Goal: Navigation & Orientation: Find specific page/section

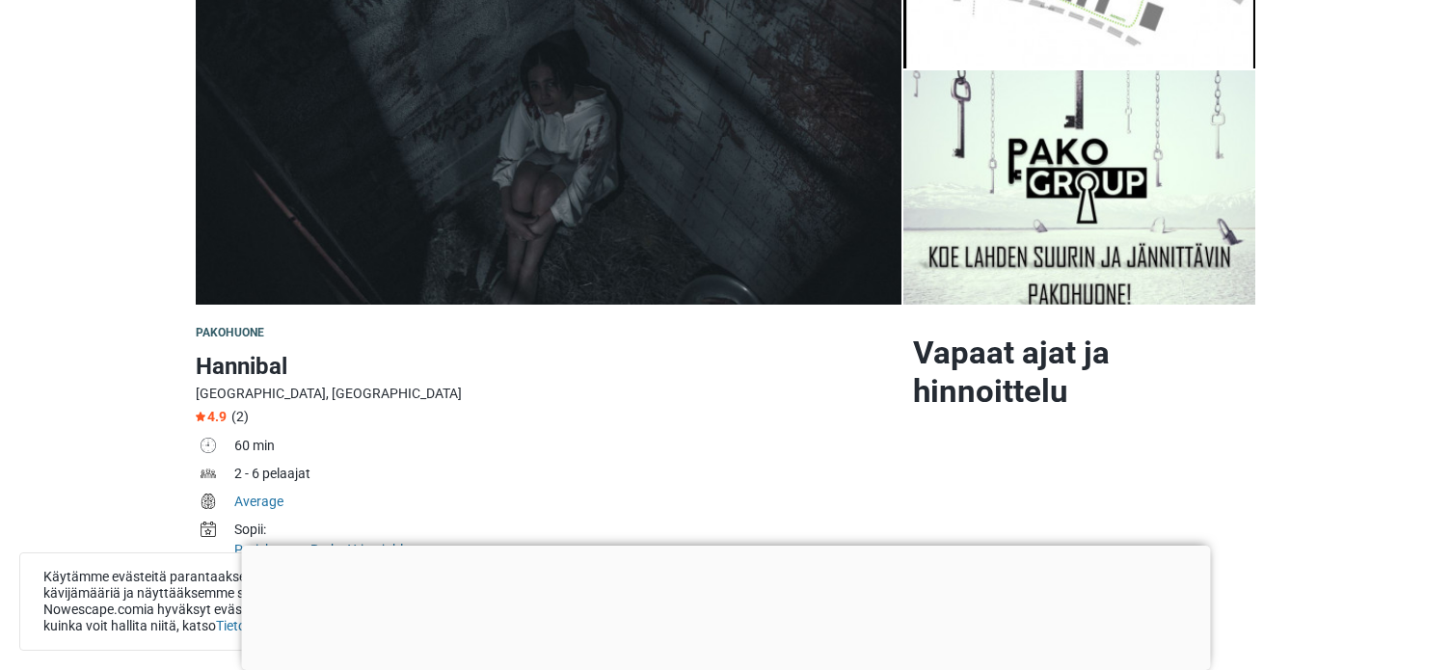
scroll to position [289, 0]
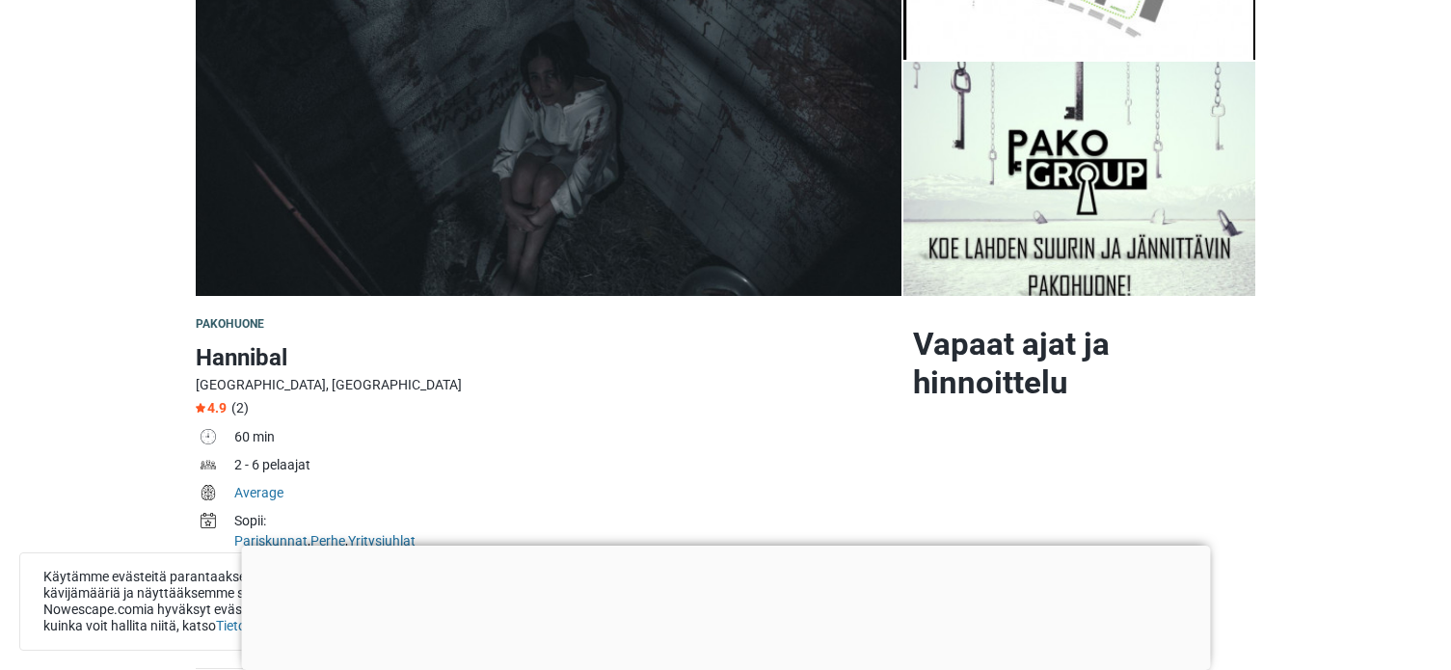
click at [722, 546] on div at bounding box center [725, 546] width 969 height 0
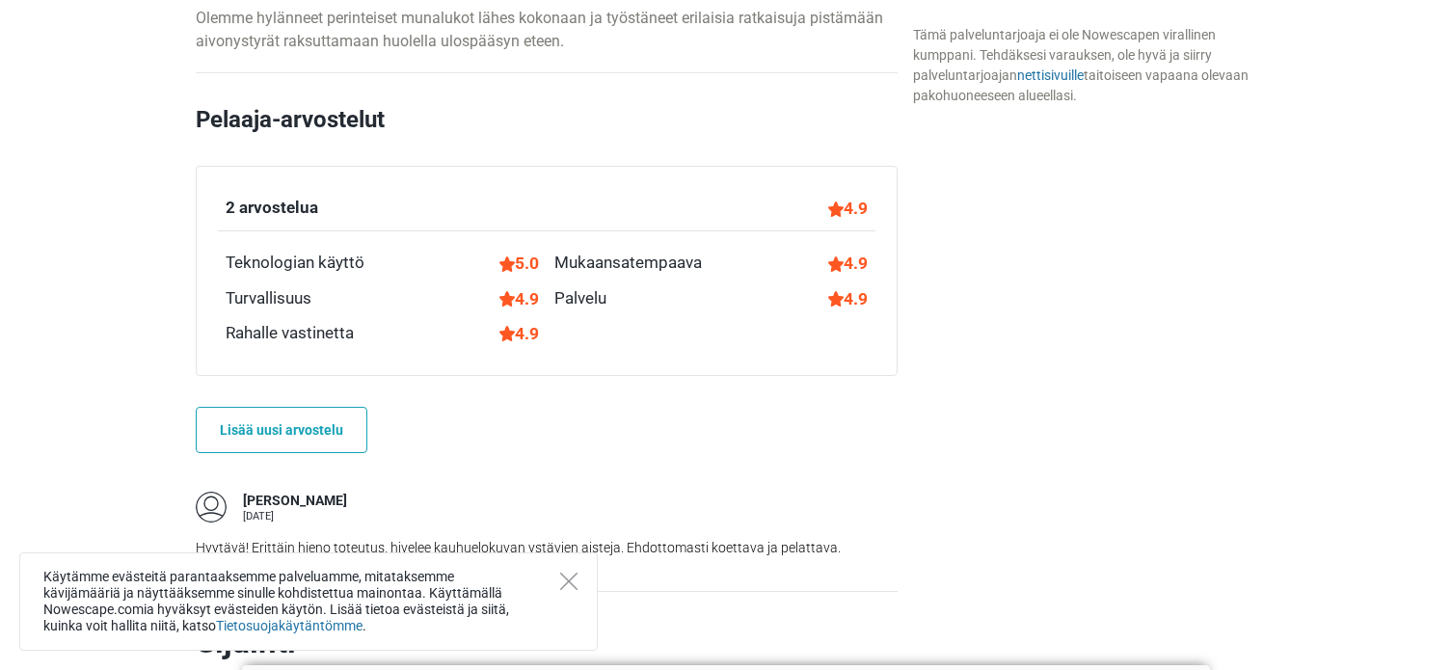
scroll to position [1287, 0]
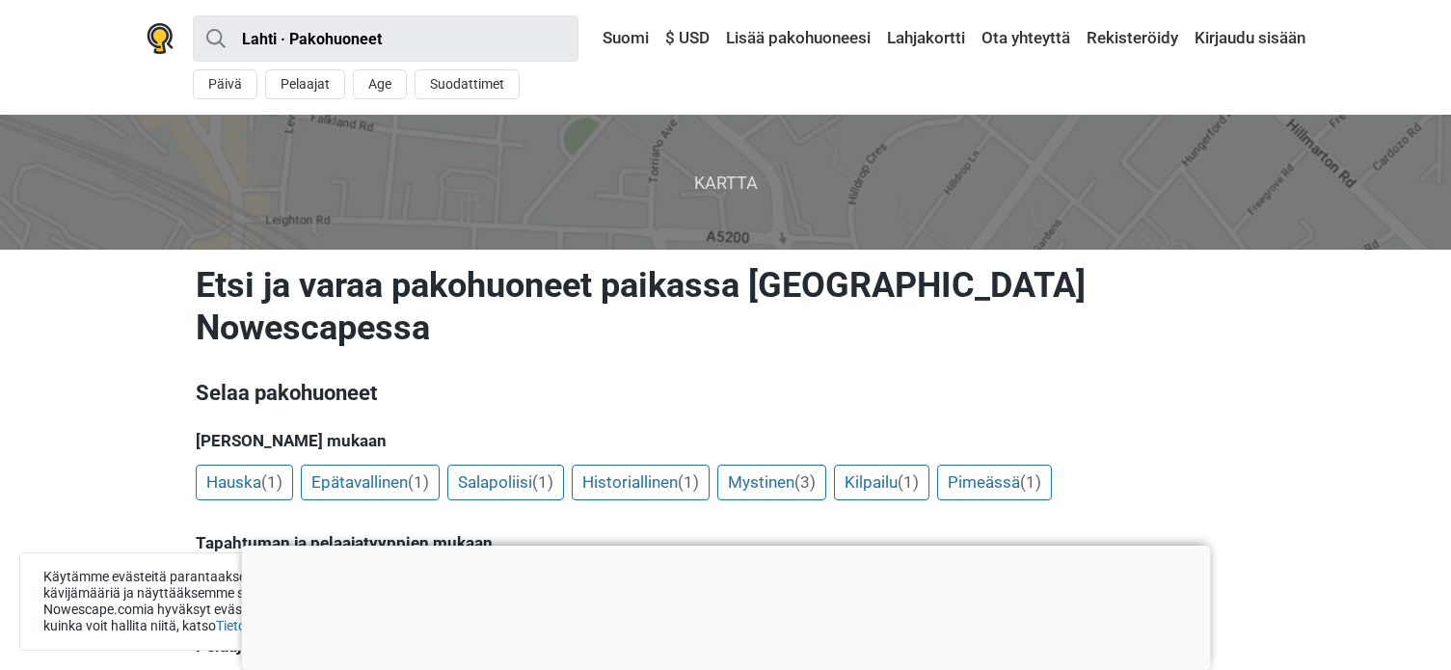
scroll to position [386, 0]
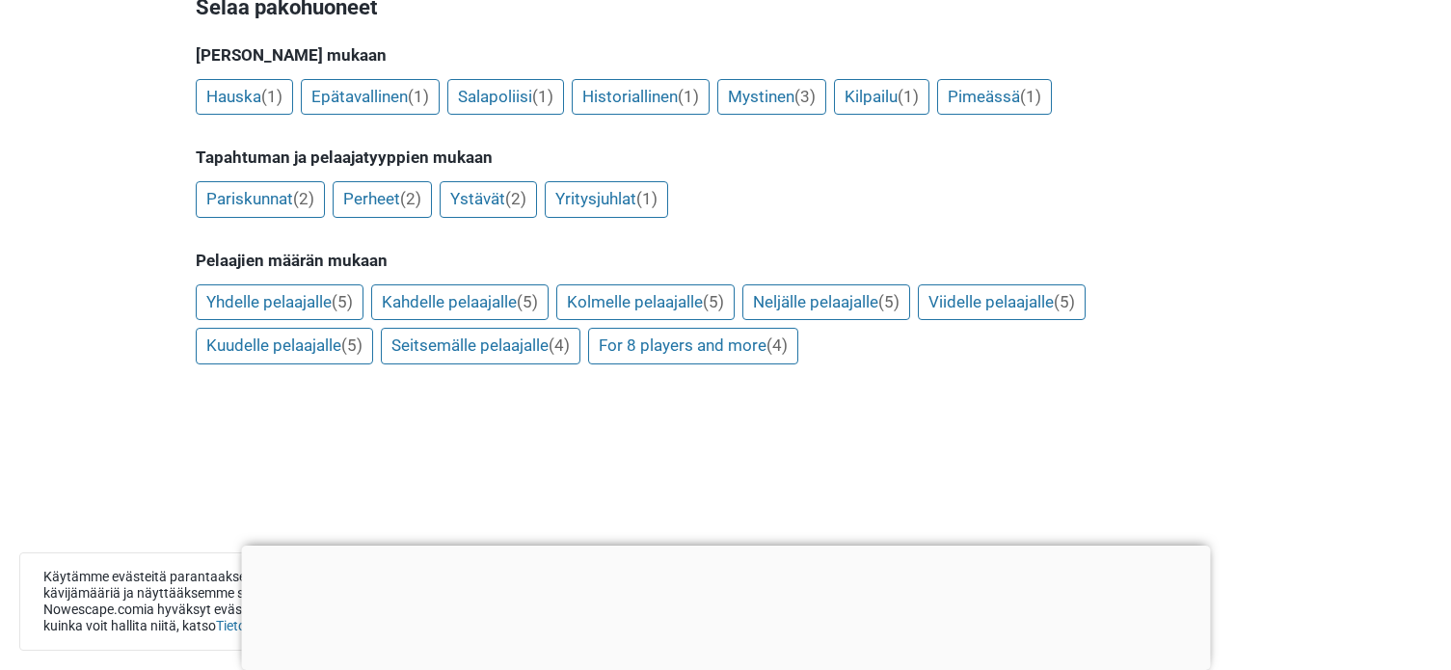
click at [719, 546] on div at bounding box center [725, 546] width 969 height 0
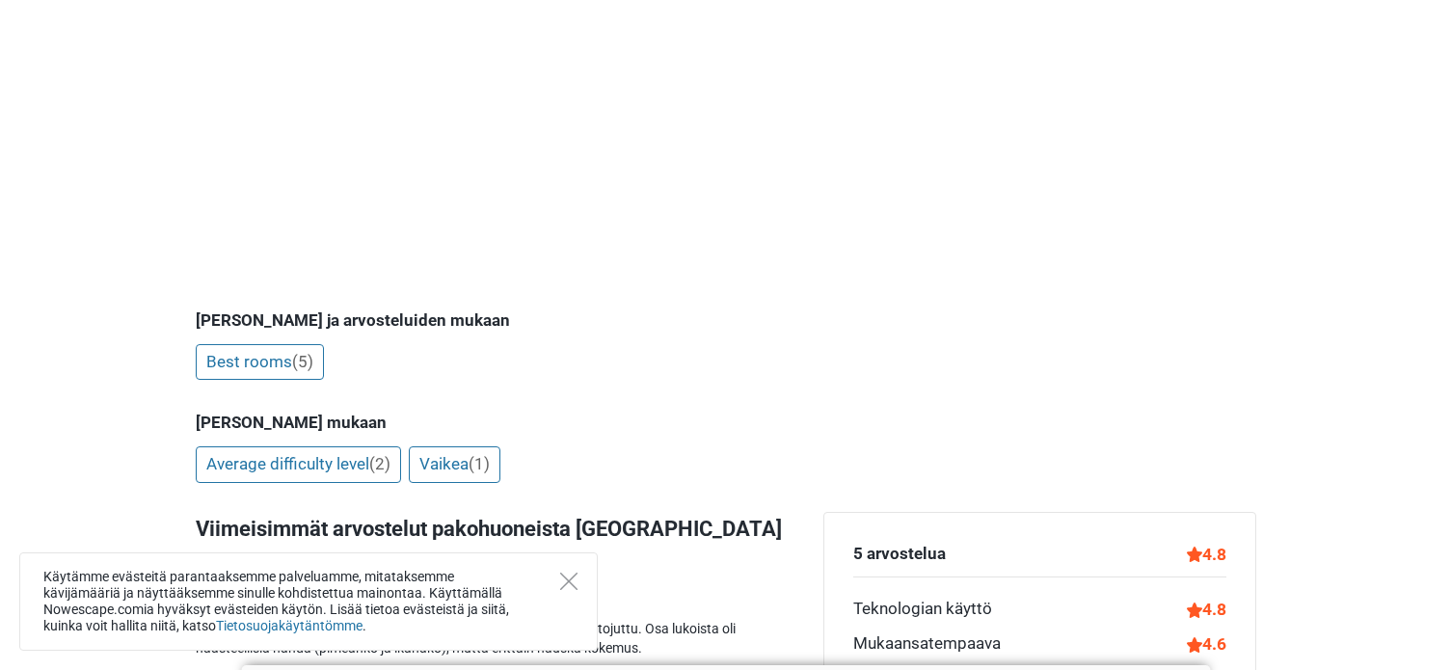
scroll to position [772, 0]
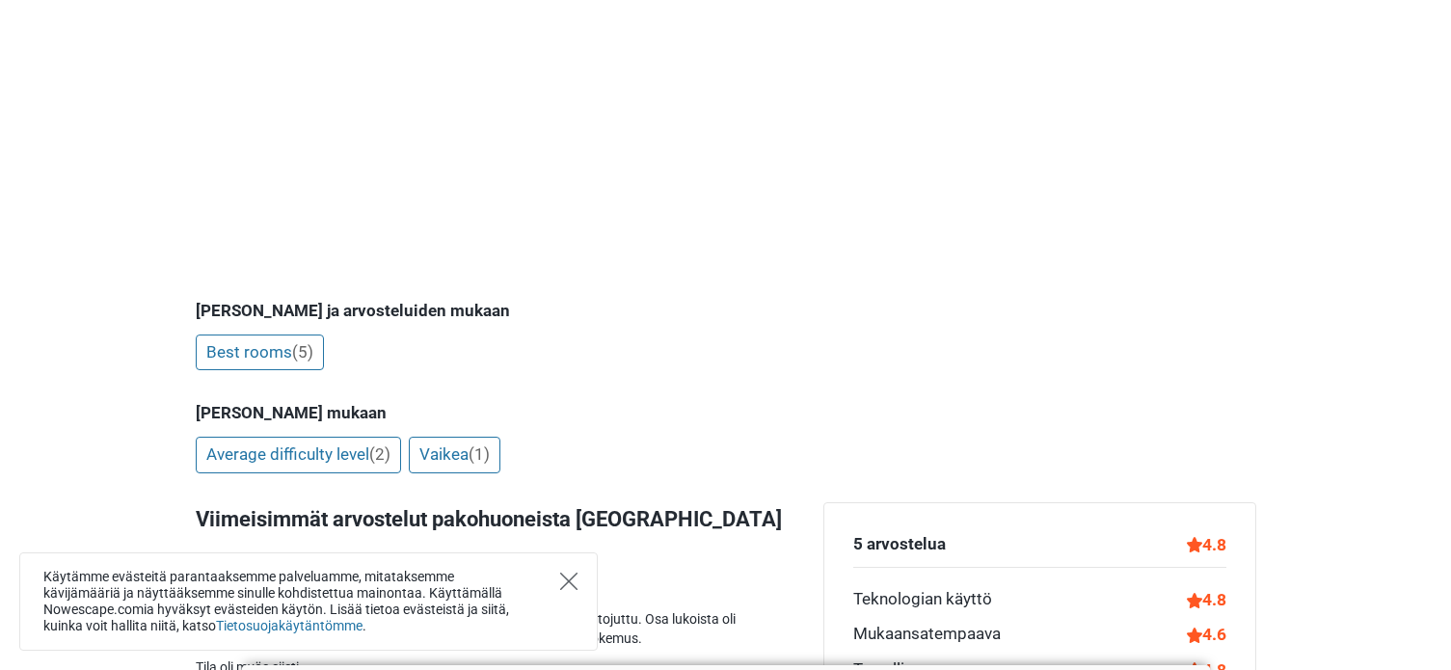
click at [573, 579] on icon "Close" at bounding box center [568, 581] width 17 height 17
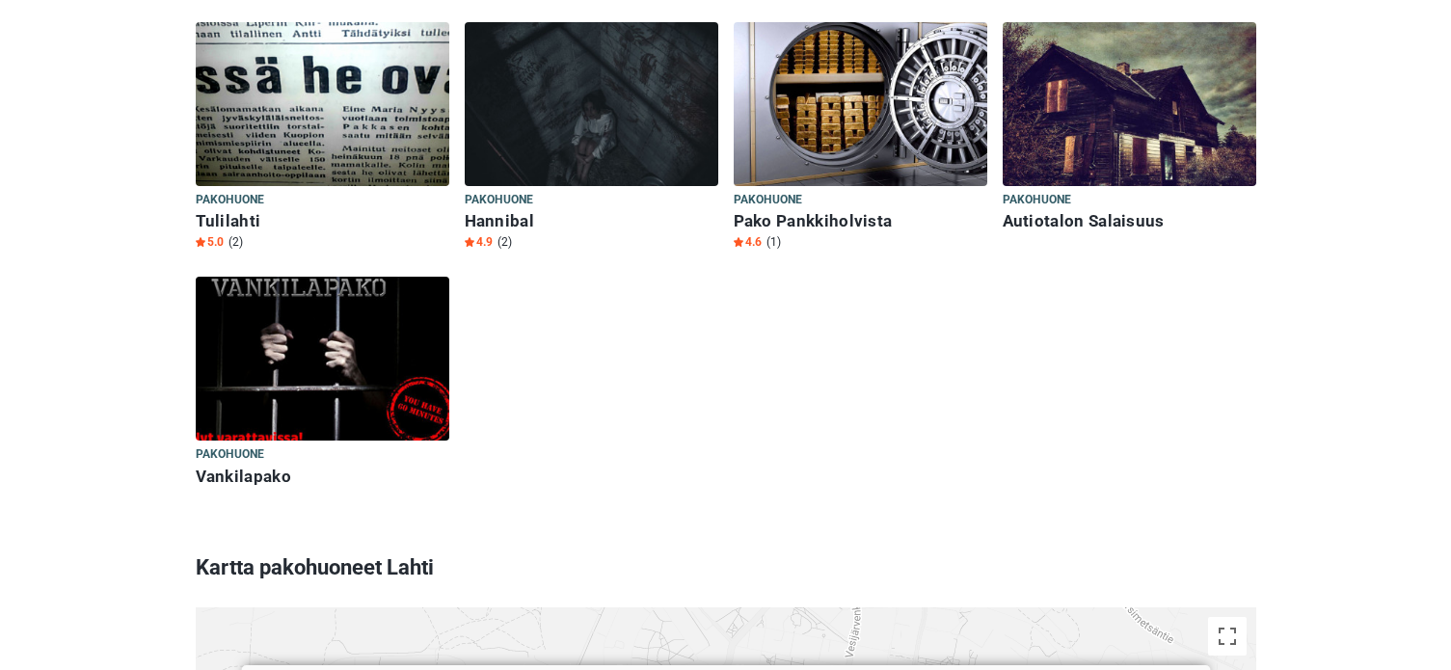
scroll to position [2700, 0]
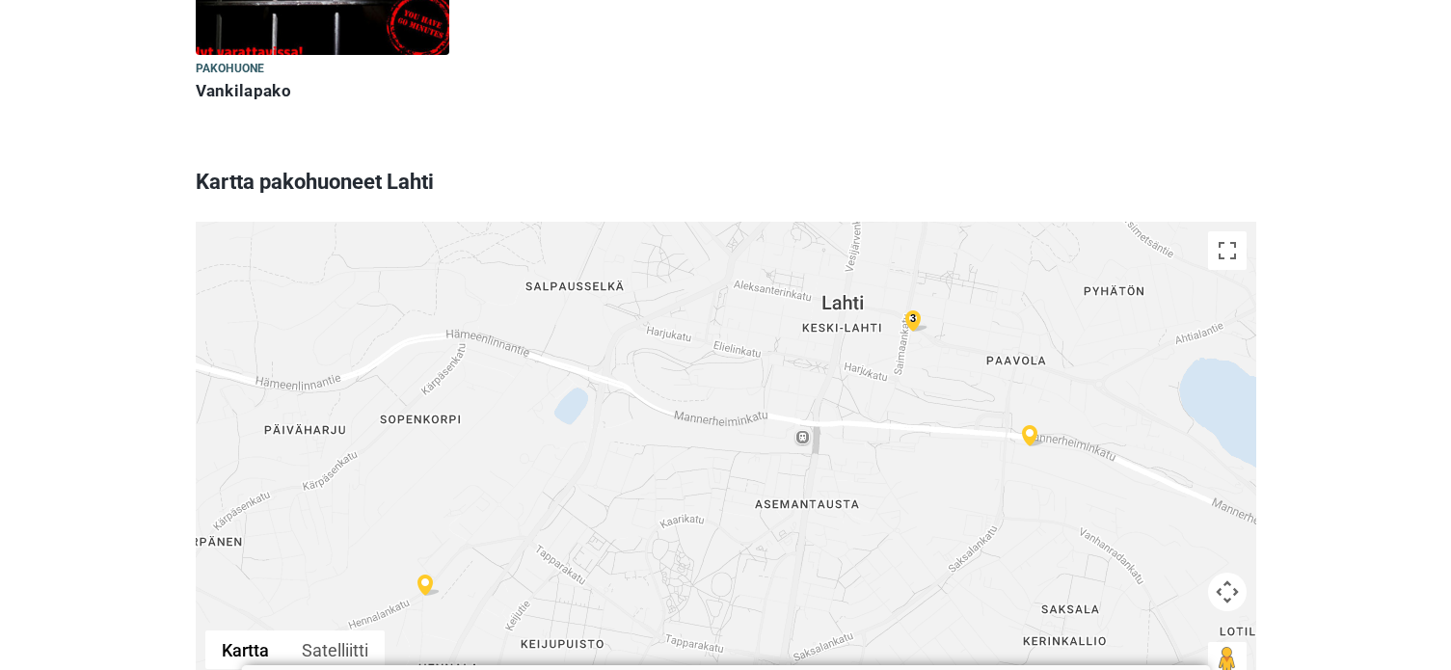
click at [914, 308] on div "3" at bounding box center [913, 319] width 23 height 22
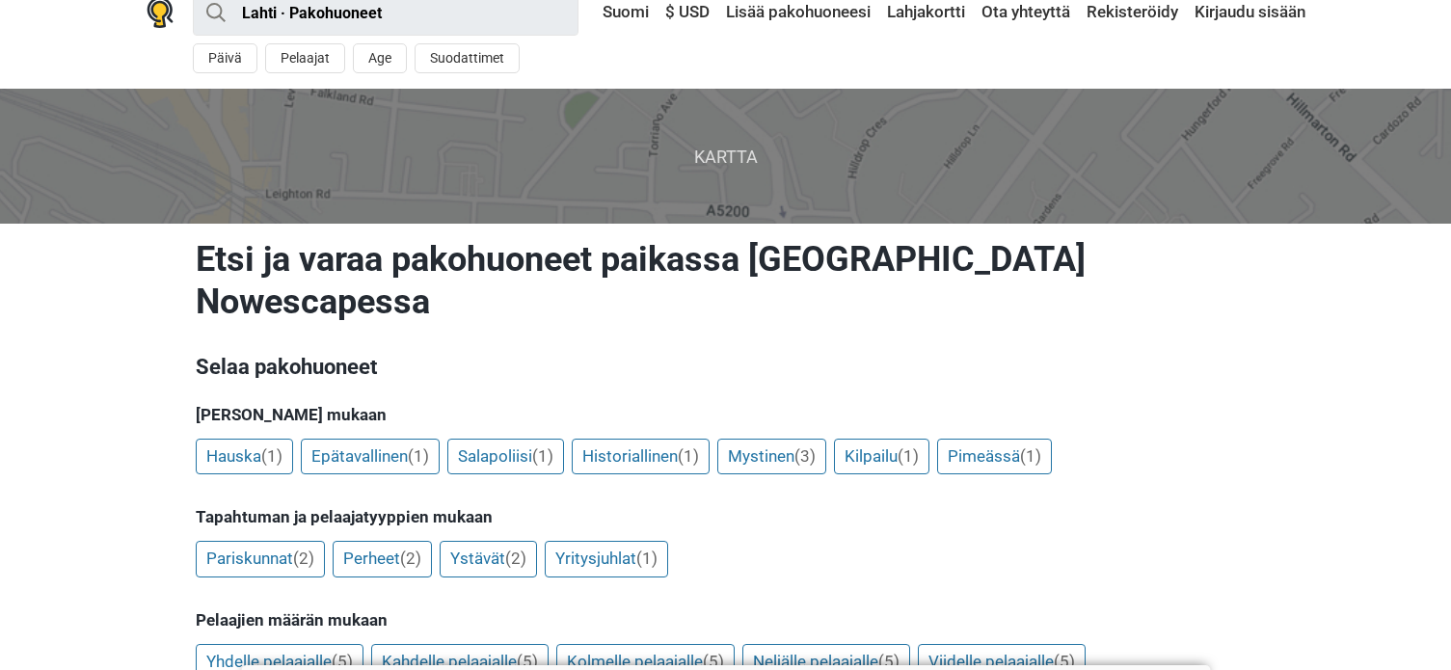
scroll to position [0, 0]
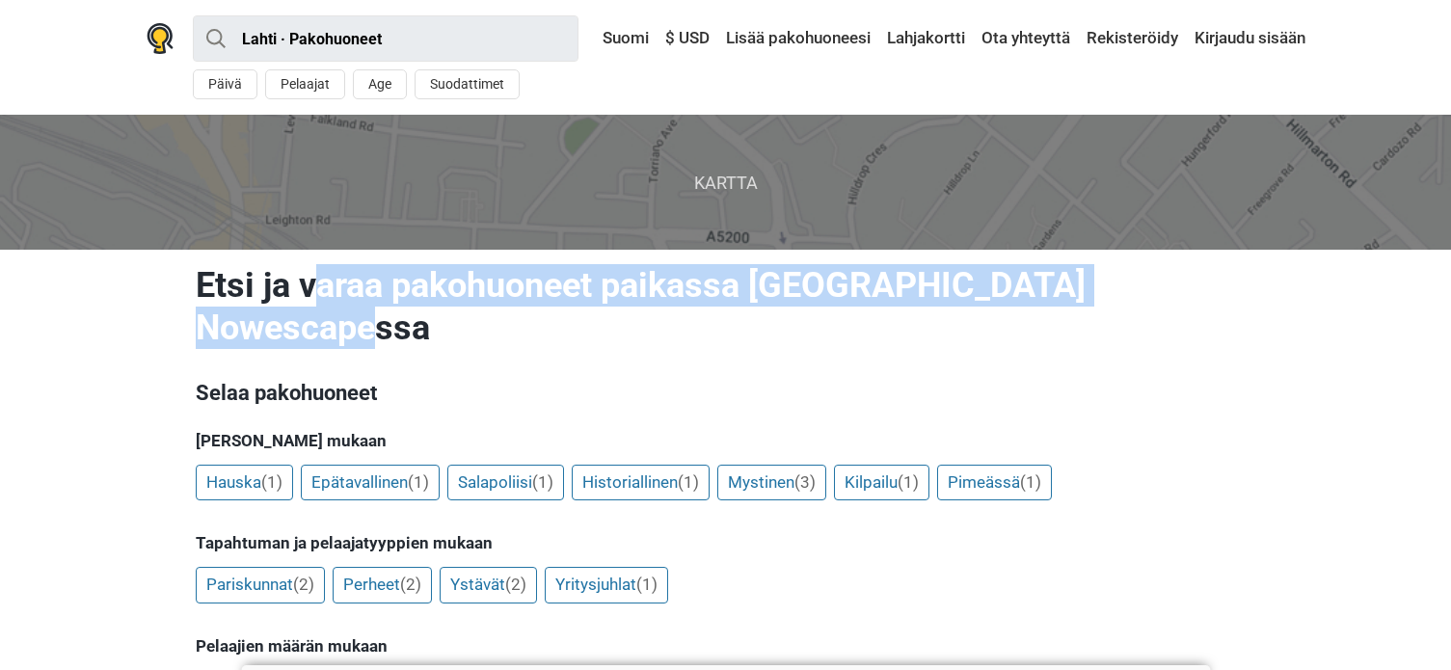
drag, startPoint x: 1076, startPoint y: 285, endPoint x: 120, endPoint y: 266, distance: 956.9
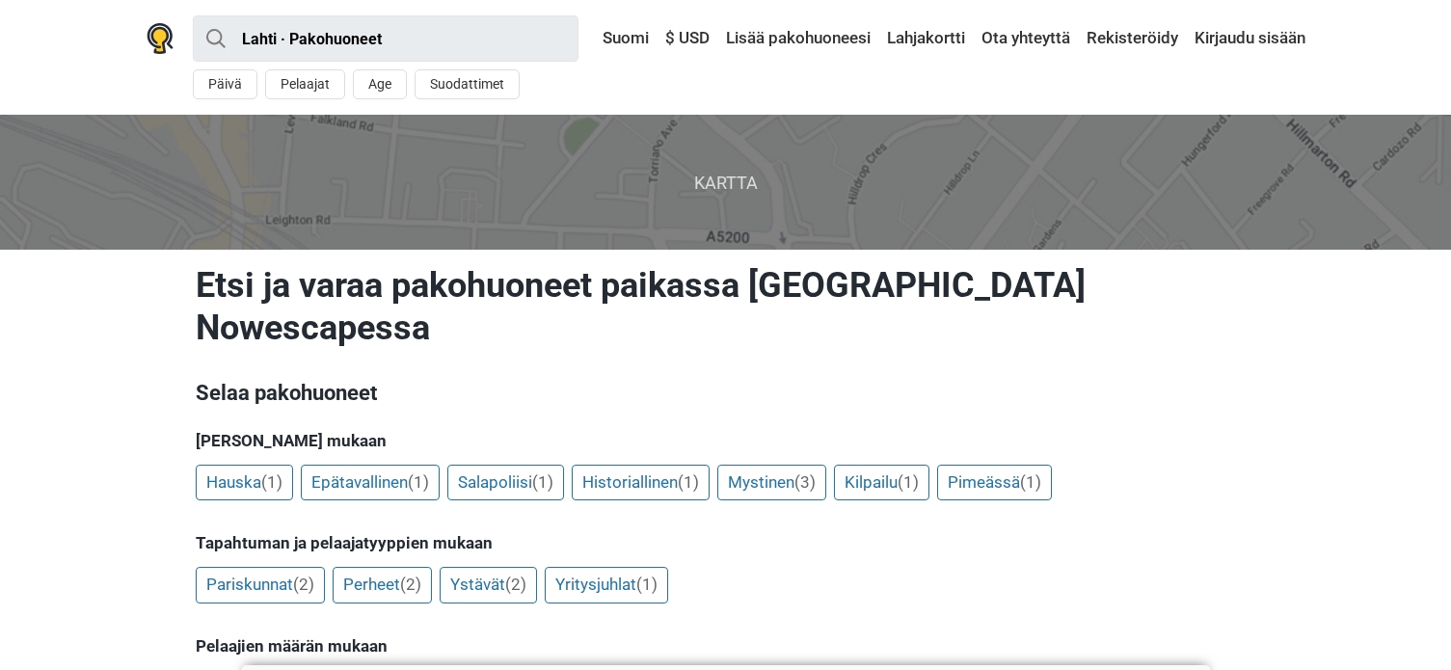
drag, startPoint x: 1181, startPoint y: 342, endPoint x: 1249, endPoint y: 338, distance: 67.7
click at [1182, 378] on h3 "Selaa pakohuoneet" at bounding box center [726, 393] width 1061 height 31
